Goal: Information Seeking & Learning: Learn about a topic

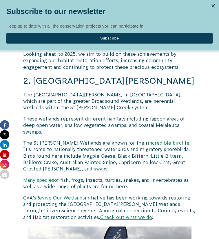
scroll to position [926, 0]
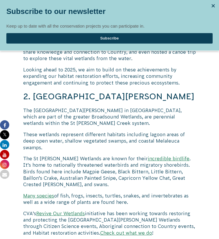
click at [77, 211] on link "Revive Our Wetlands" at bounding box center [60, 213] width 49 height 5
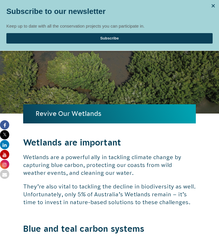
click at [212, 5] on div at bounding box center [213, 5] width 9 height 9
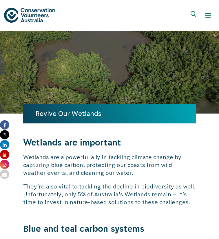
click at [207, 17] on div "Show mobile navigation menu" at bounding box center [208, 16] width 6 height 6
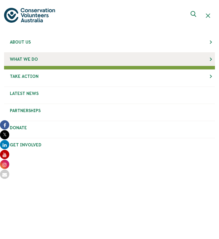
click at [210, 62] on link "What We Do" at bounding box center [109, 59] width 211 height 13
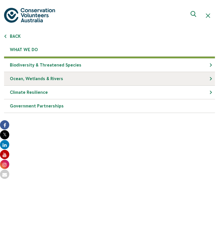
click at [209, 79] on link "Ocean, Wetlands & Rivers" at bounding box center [109, 79] width 211 height 14
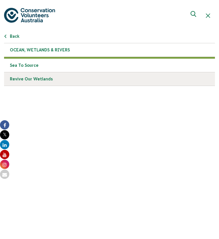
click at [93, 80] on link "Revive Our Wetlands" at bounding box center [109, 79] width 211 height 14
